Goal: Obtain resource: Download file/media

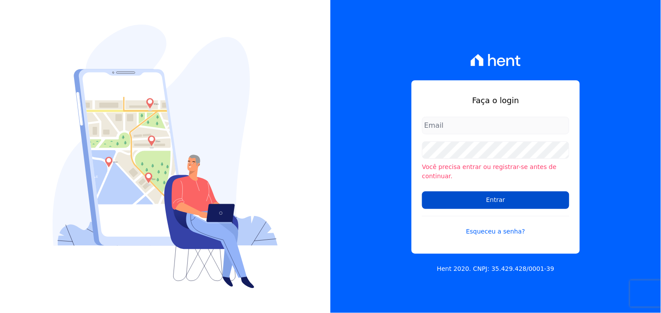
type input "[EMAIL_ADDRESS][DOMAIN_NAME]"
click at [489, 194] on input "Entrar" at bounding box center [495, 200] width 147 height 18
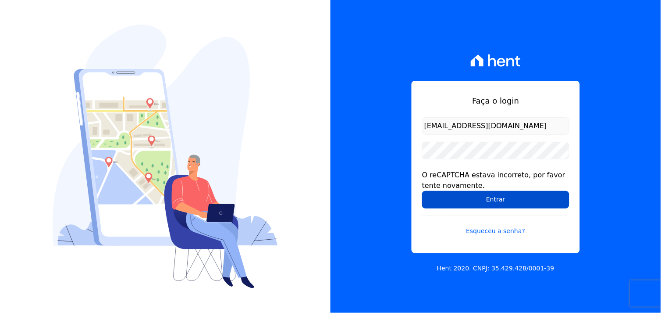
click at [500, 202] on input "Entrar" at bounding box center [495, 200] width 147 height 18
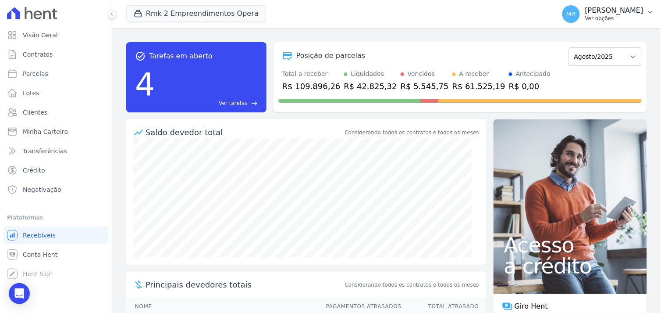
click at [620, 14] on p "[PERSON_NAME]" at bounding box center [614, 10] width 58 height 9
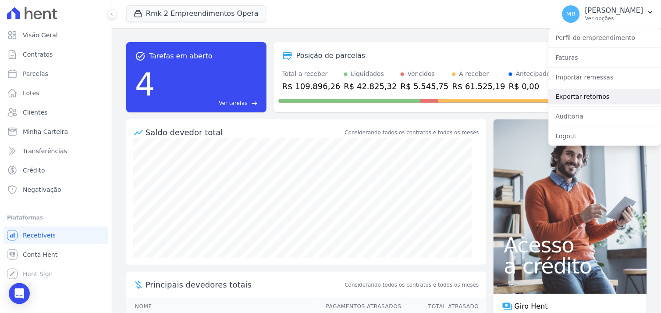
click at [591, 96] on link "Exportar retornos" at bounding box center [605, 97] width 112 height 16
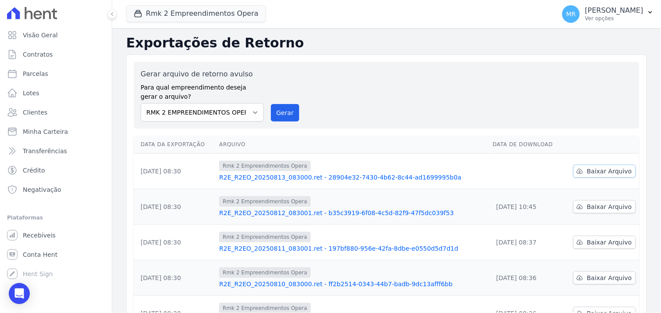
click at [599, 169] on span "Baixar Arquivo" at bounding box center [609, 171] width 45 height 9
click at [142, 12] on icon "button" at bounding box center [138, 13] width 9 height 9
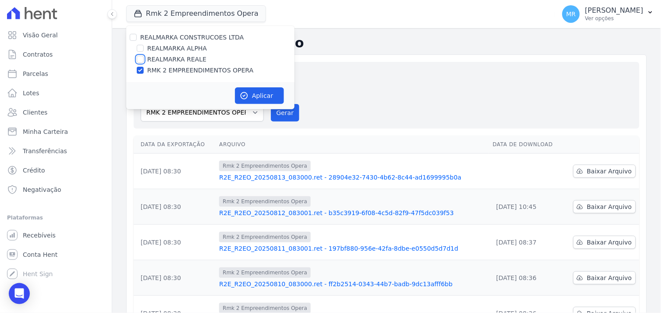
click at [139, 58] on input "REALMARKA REALE" at bounding box center [140, 59] width 7 height 7
checkbox input "true"
click at [138, 70] on input "RMK 2 EMPREENDIMENTOS OPERA" at bounding box center [140, 70] width 7 height 7
checkbox input "false"
click at [264, 97] on button "Aplicar" at bounding box center [259, 95] width 49 height 17
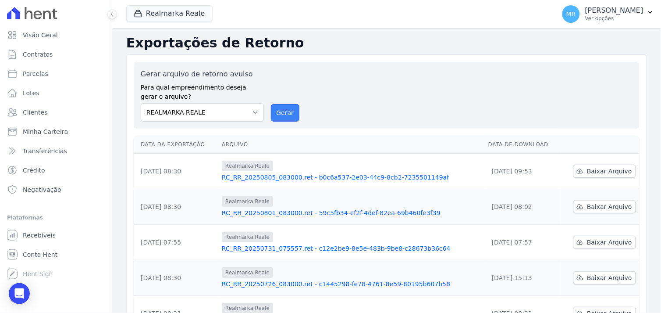
click at [285, 110] on button "Gerar" at bounding box center [285, 113] width 29 height 18
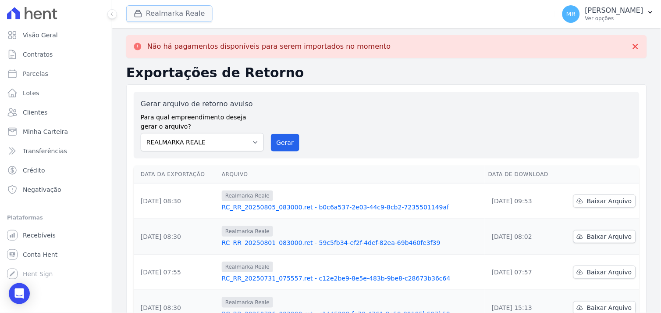
click at [158, 15] on button "Realmarka Reale" at bounding box center [169, 13] width 86 height 17
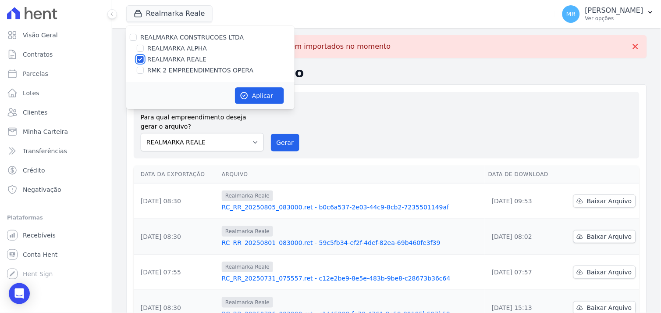
click at [140, 59] on input "REALMARKA REALE" at bounding box center [140, 59] width 7 height 7
checkbox input "false"
click at [139, 50] on input "REALMARKA ALPHA" at bounding box center [140, 48] width 7 height 7
checkbox input "true"
click at [257, 95] on button "Aplicar" at bounding box center [259, 95] width 49 height 17
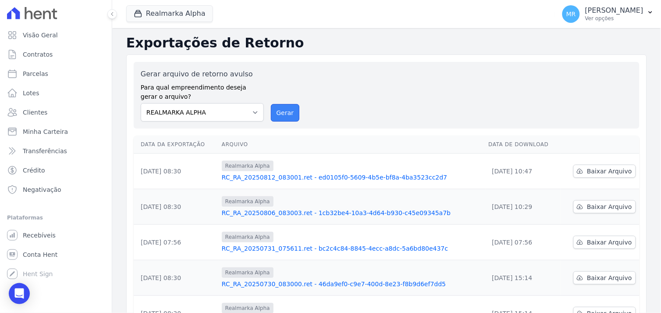
click at [285, 113] on button "Gerar" at bounding box center [285, 113] width 29 height 18
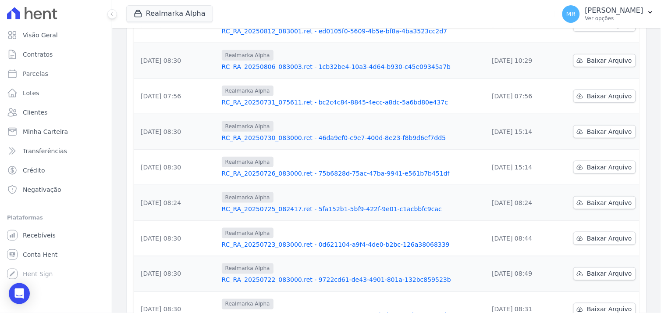
scroll to position [116, 0]
